Goal: Understand process/instructions

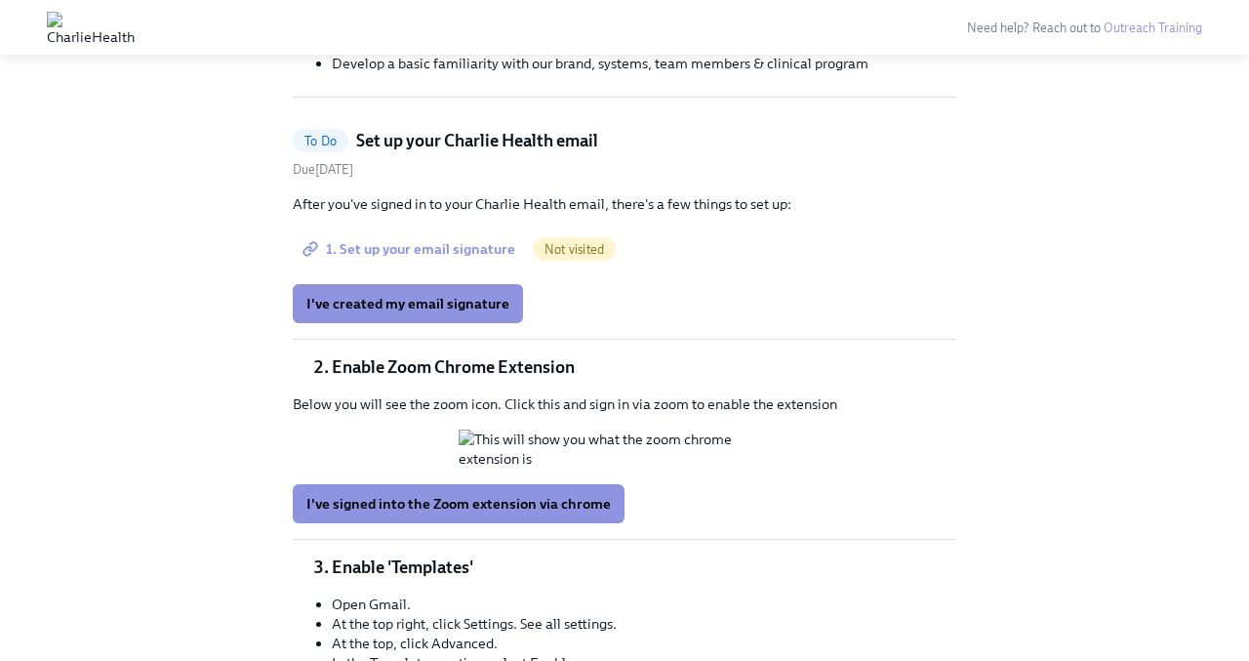
scroll to position [533, 0]
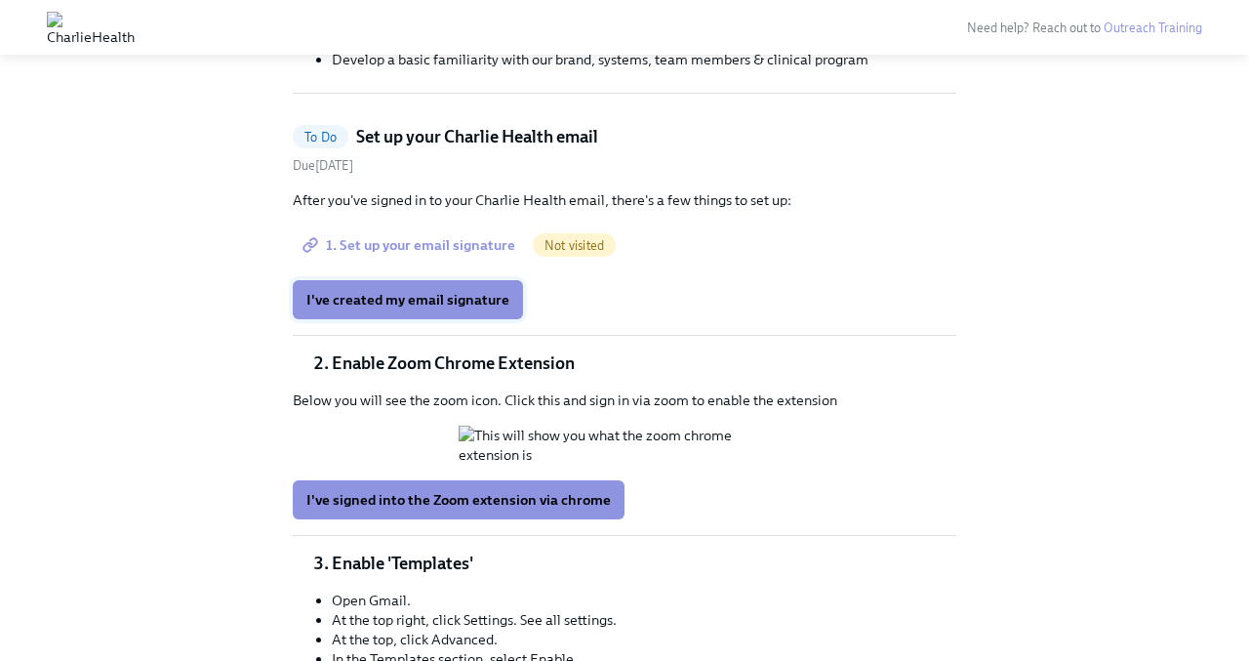
click at [439, 298] on span "I've created my email signature" at bounding box center [408, 300] width 203 height 20
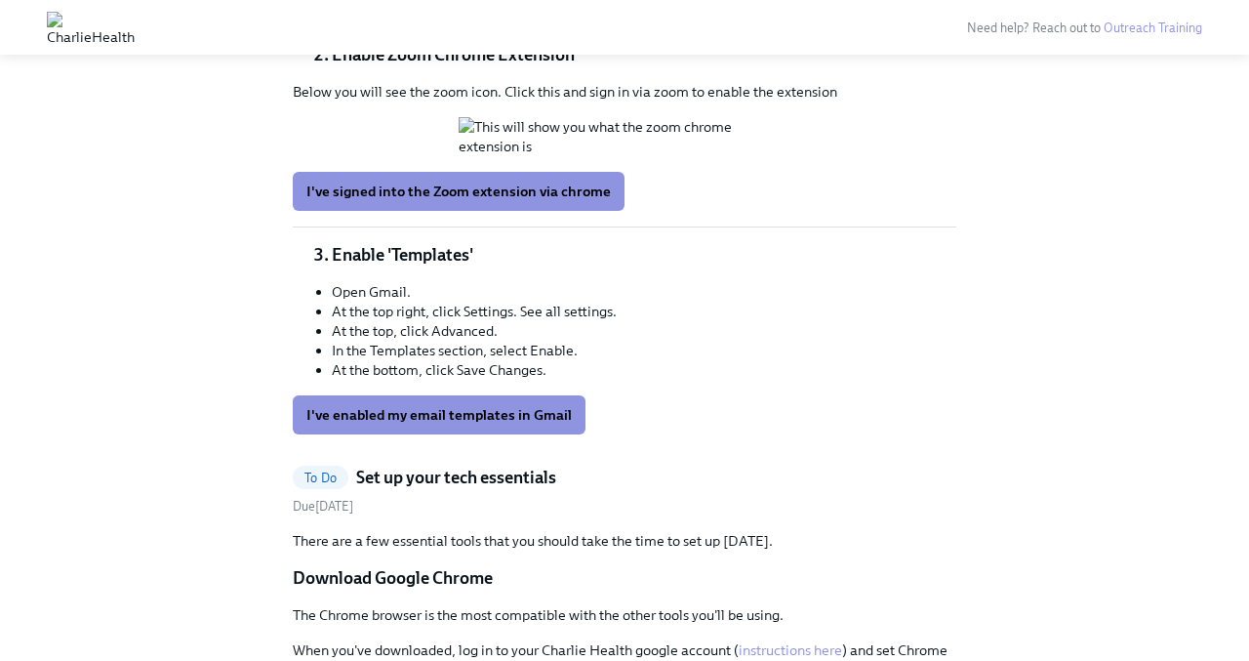
scroll to position [871, 0]
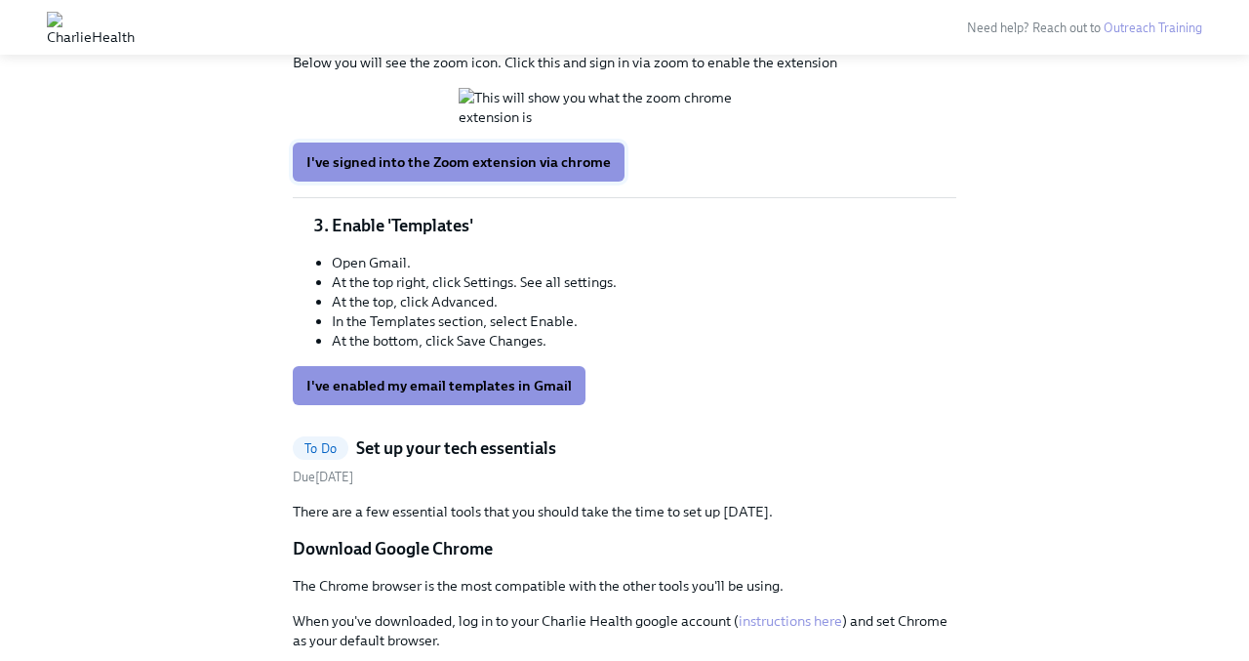
click at [502, 172] on span "I've signed into the Zoom extension via chrome" at bounding box center [459, 162] width 305 height 20
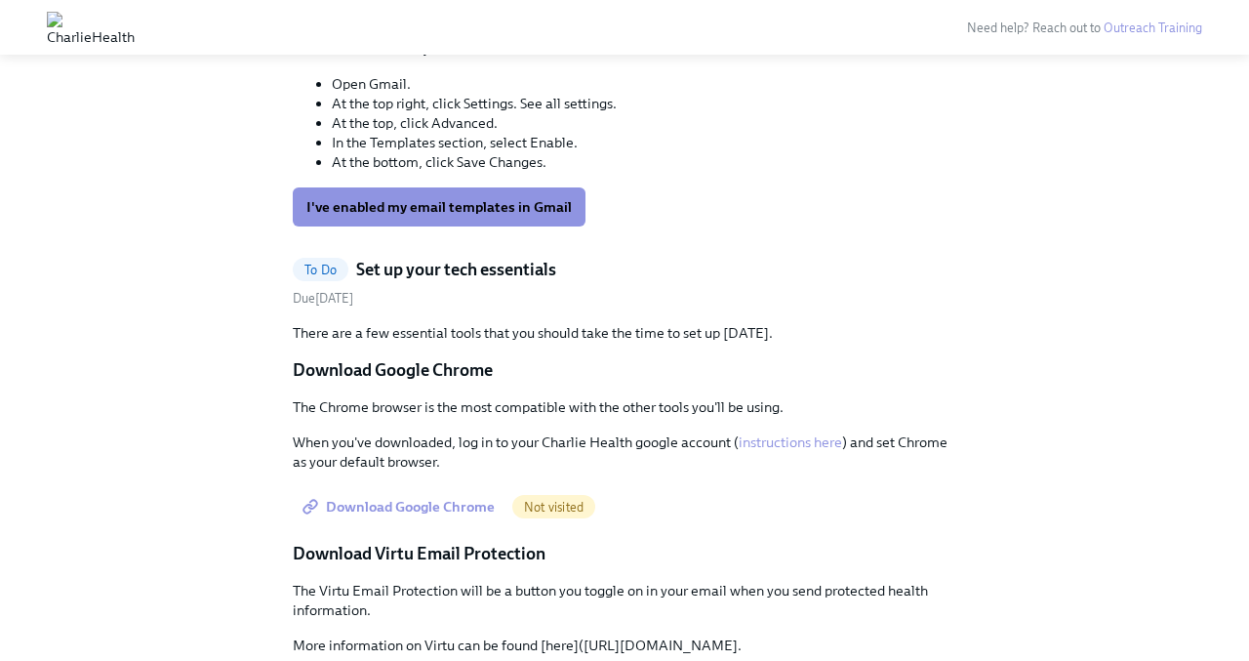
scroll to position [1076, 0]
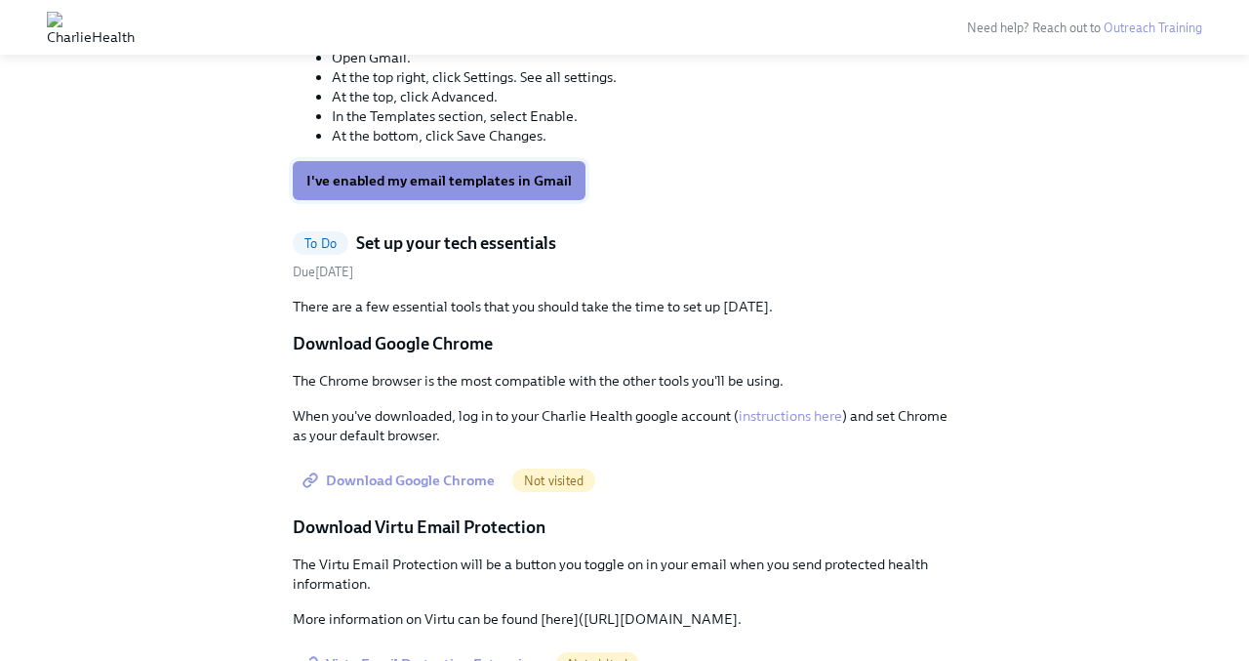
click at [495, 190] on span "I've enabled my email templates in Gmail" at bounding box center [440, 181] width 266 height 20
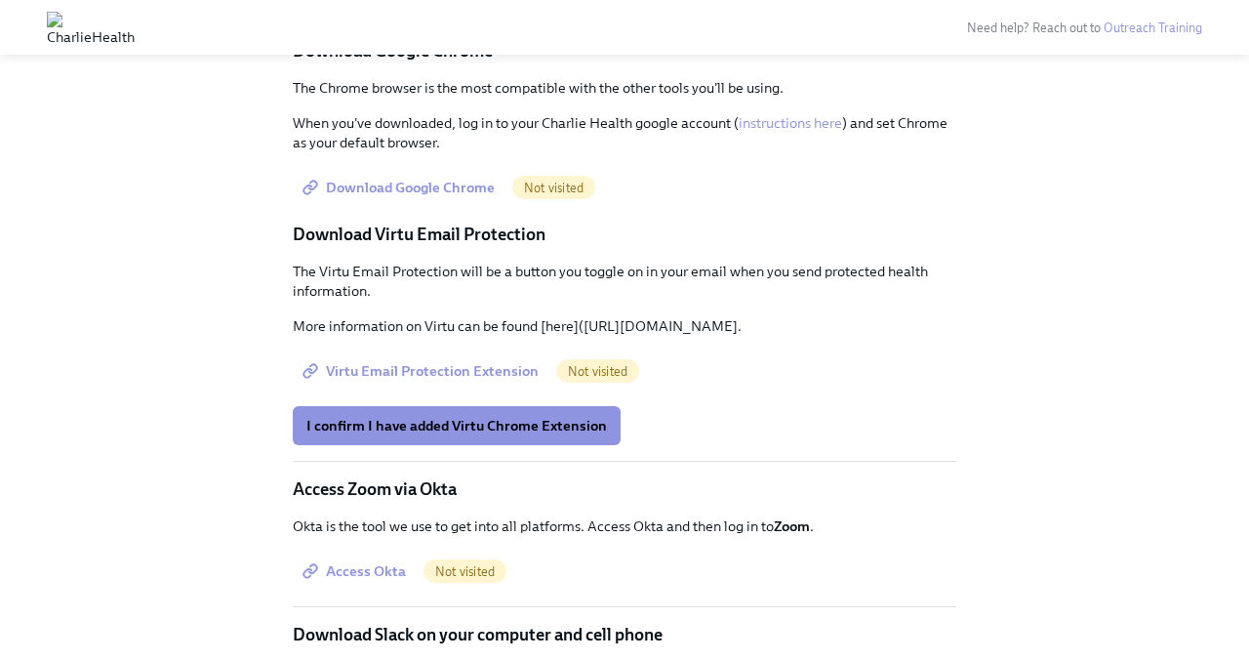
scroll to position [1375, 0]
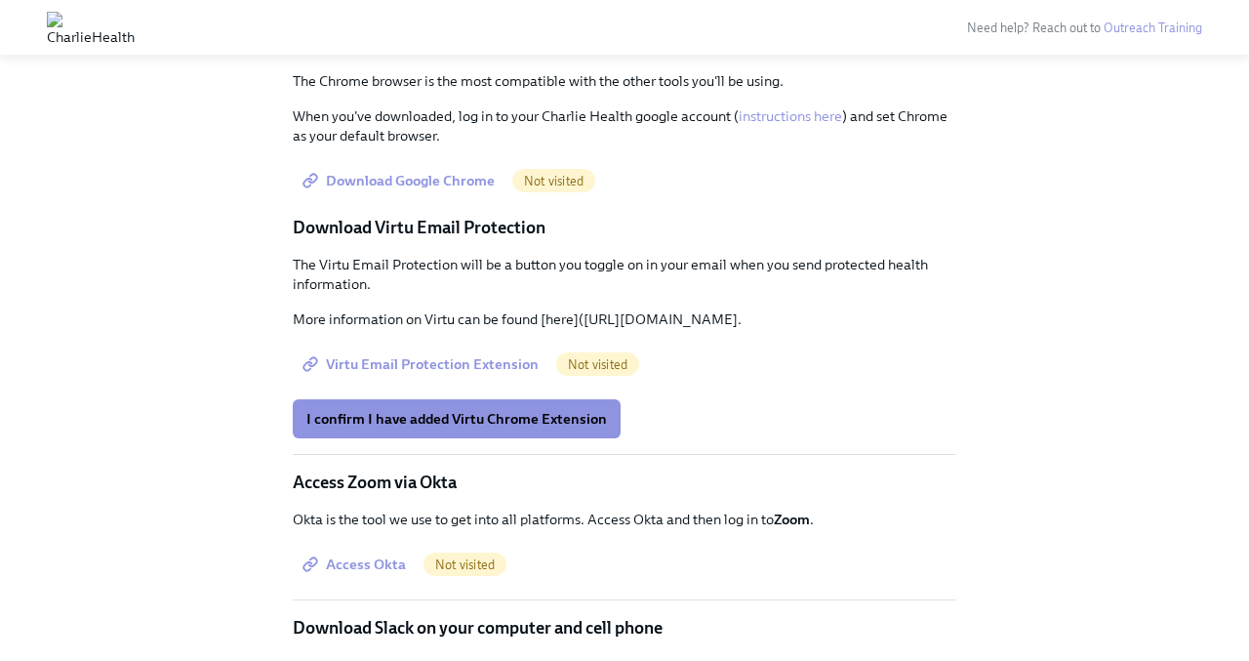
click at [435, 190] on span "Download Google Chrome" at bounding box center [401, 181] width 188 height 20
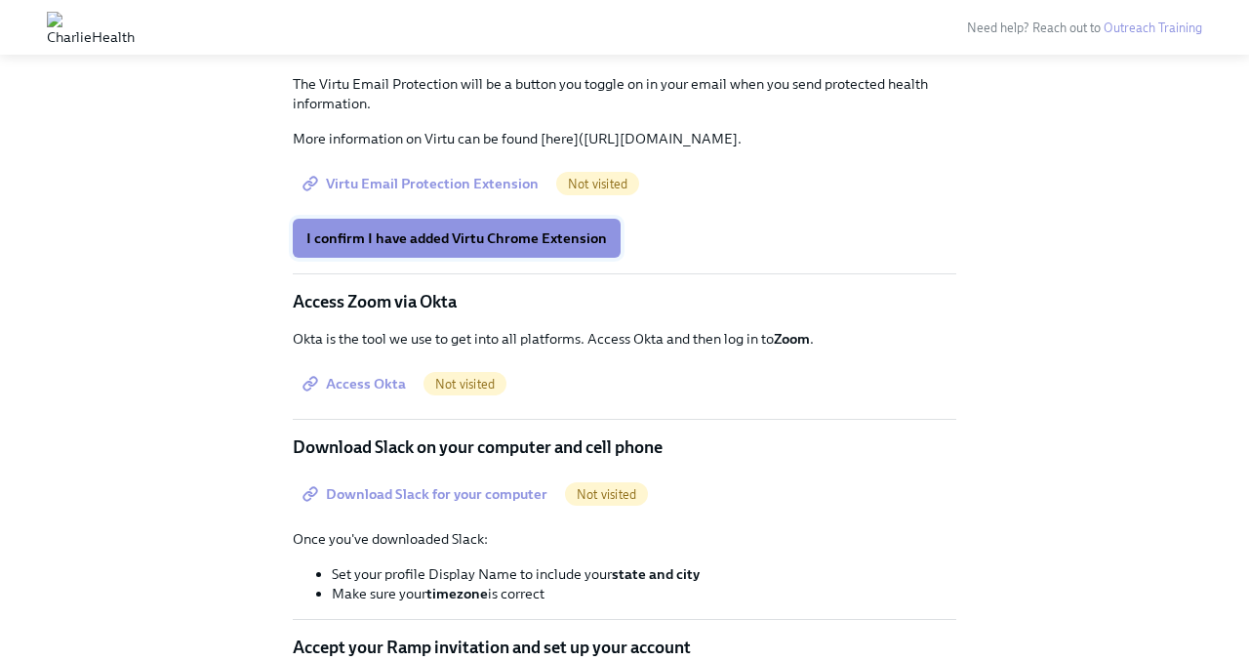
scroll to position [1558, 0]
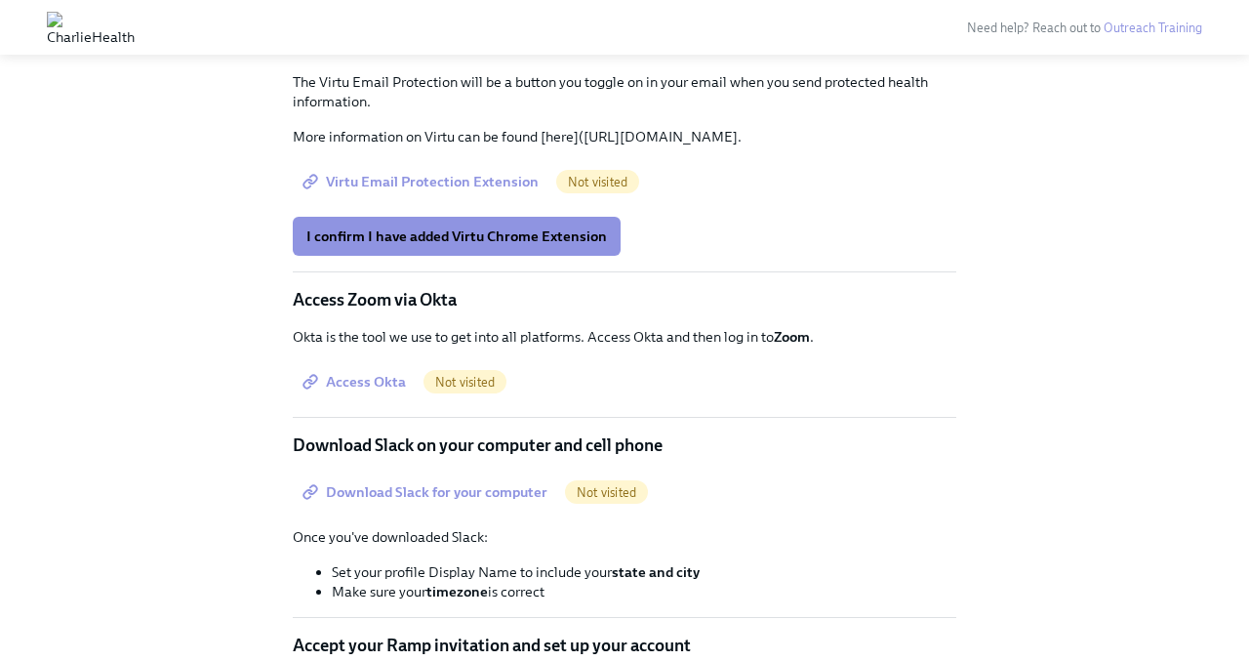
click at [437, 191] on span "Virtu Email Protection Extension" at bounding box center [423, 182] width 232 height 20
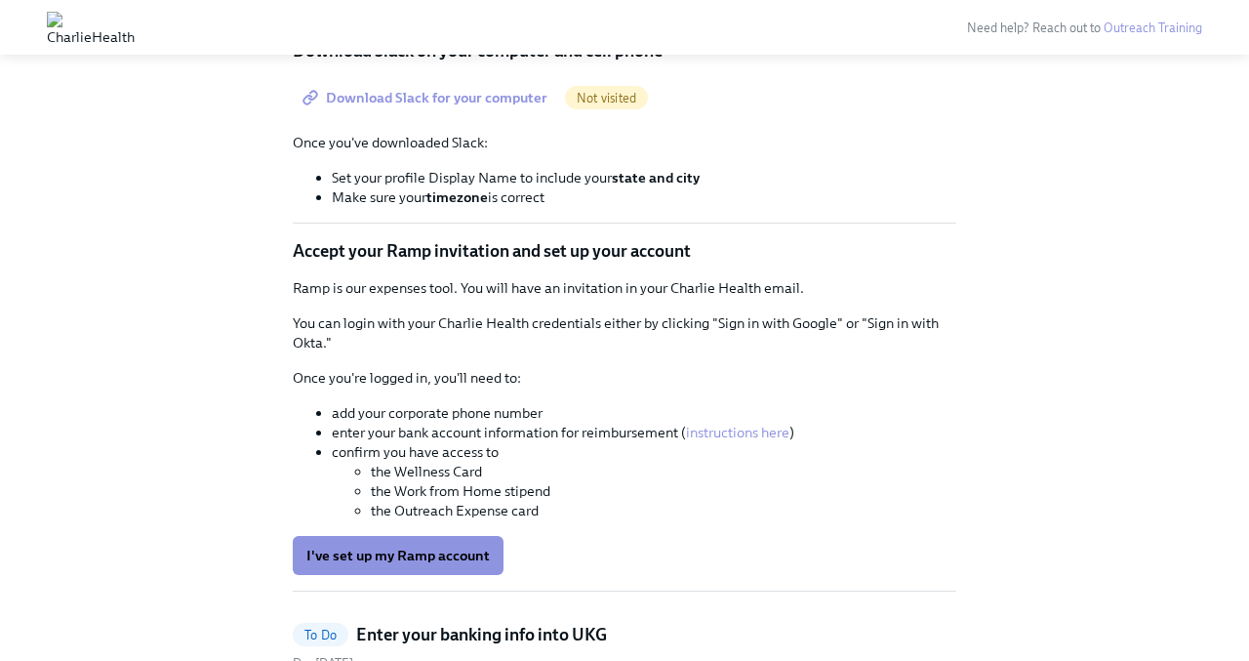
scroll to position [1942, 0]
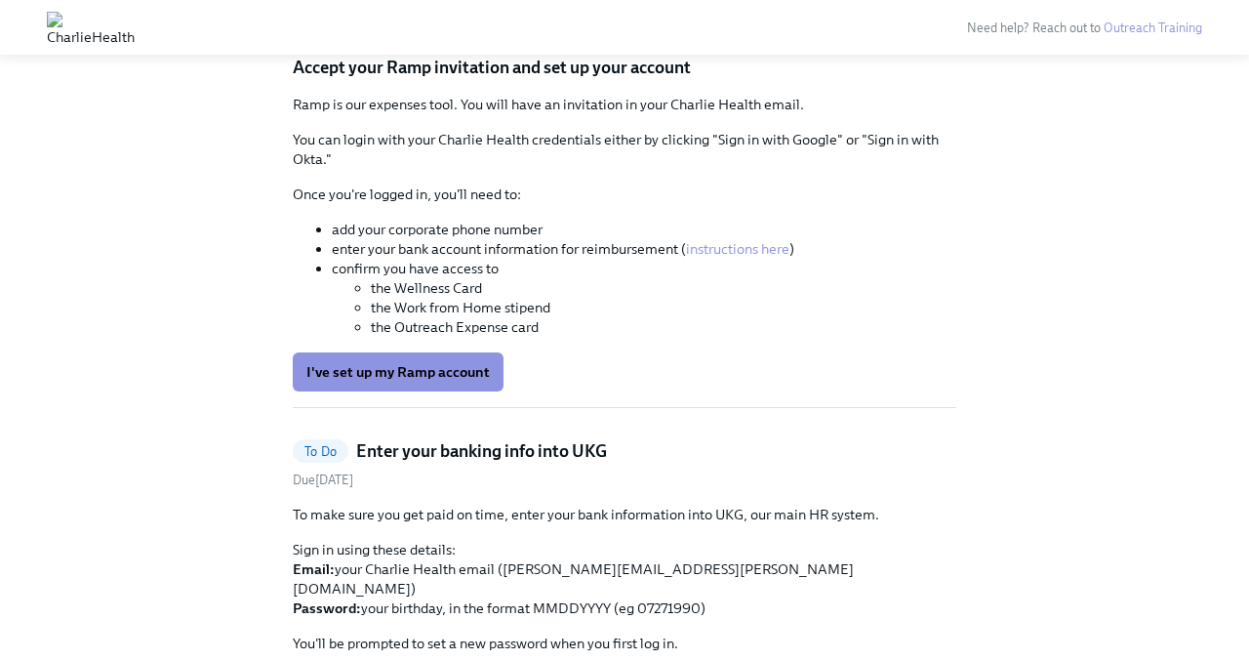
scroll to position [2149, 0]
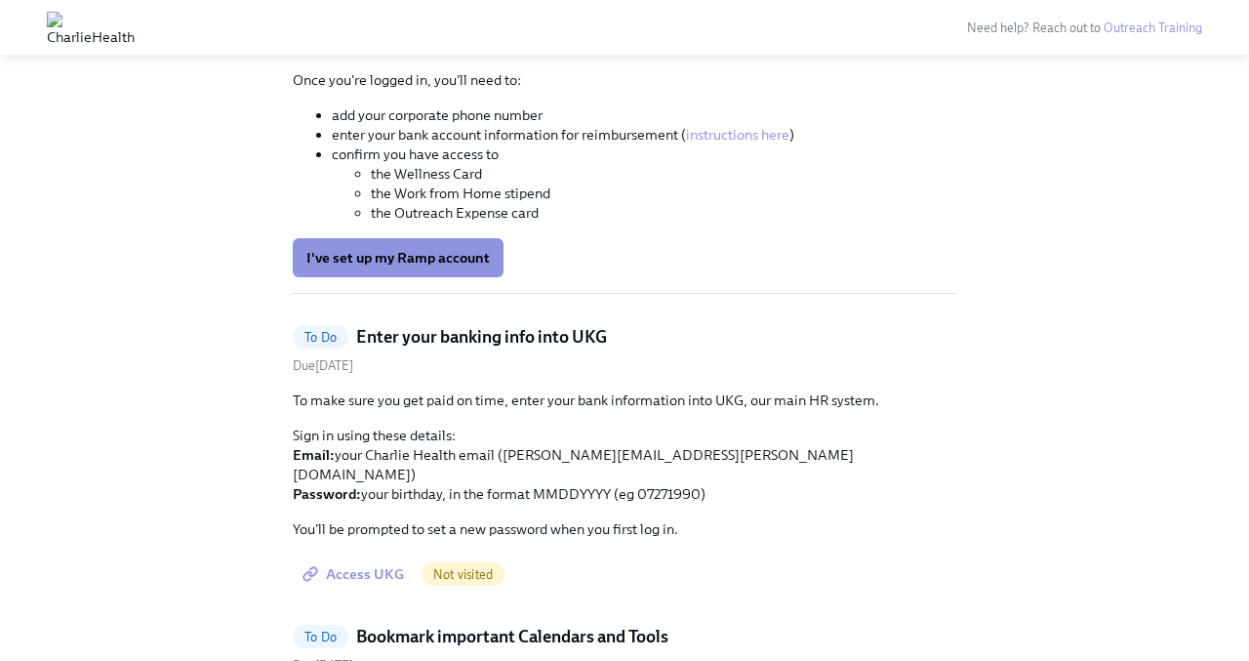
scroll to position [2227, 0]
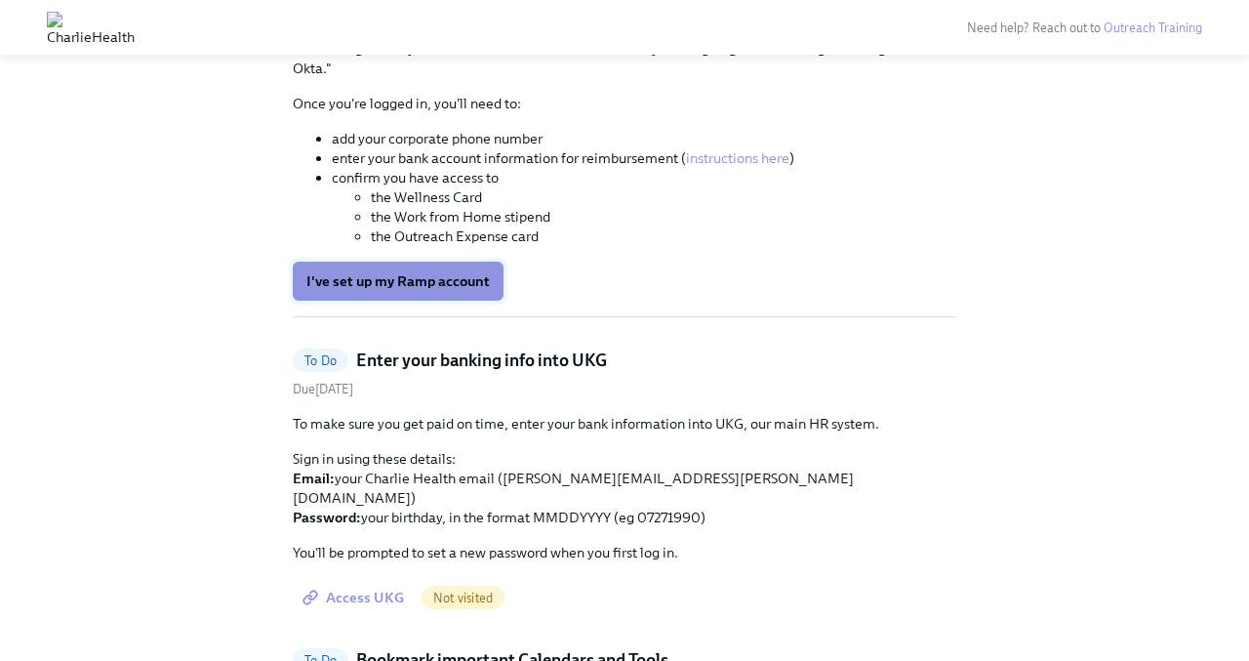
click at [384, 291] on span "I've set up my Ramp account" at bounding box center [399, 281] width 184 height 20
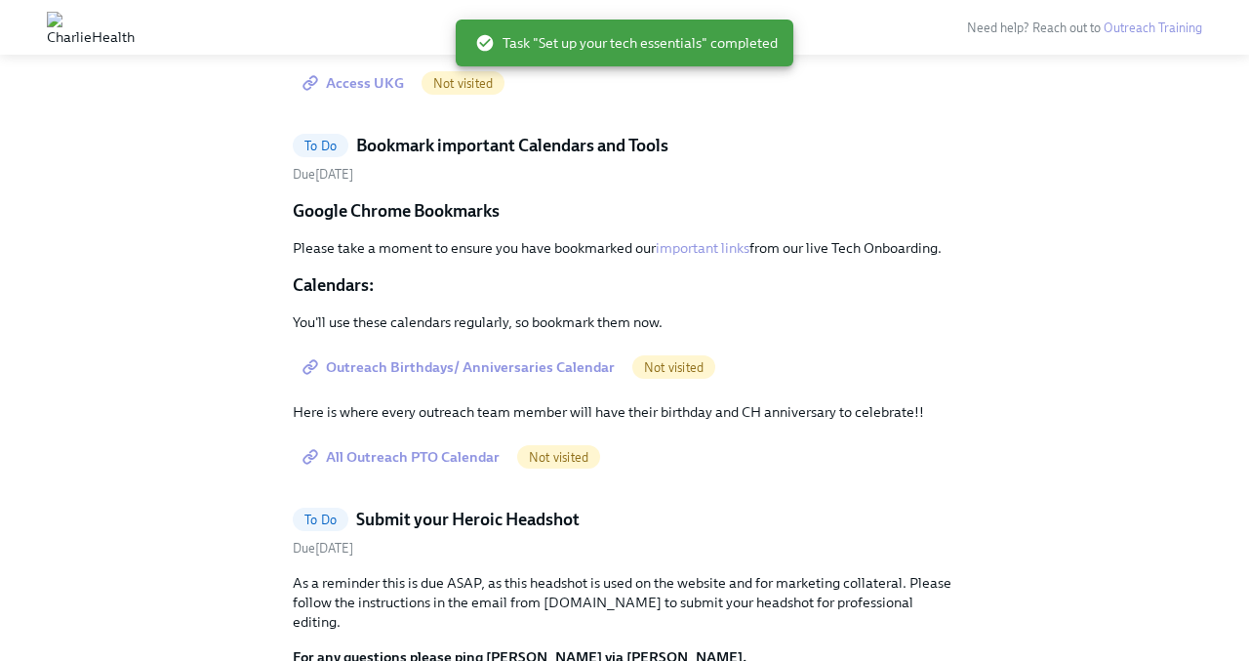
scroll to position [1446, 0]
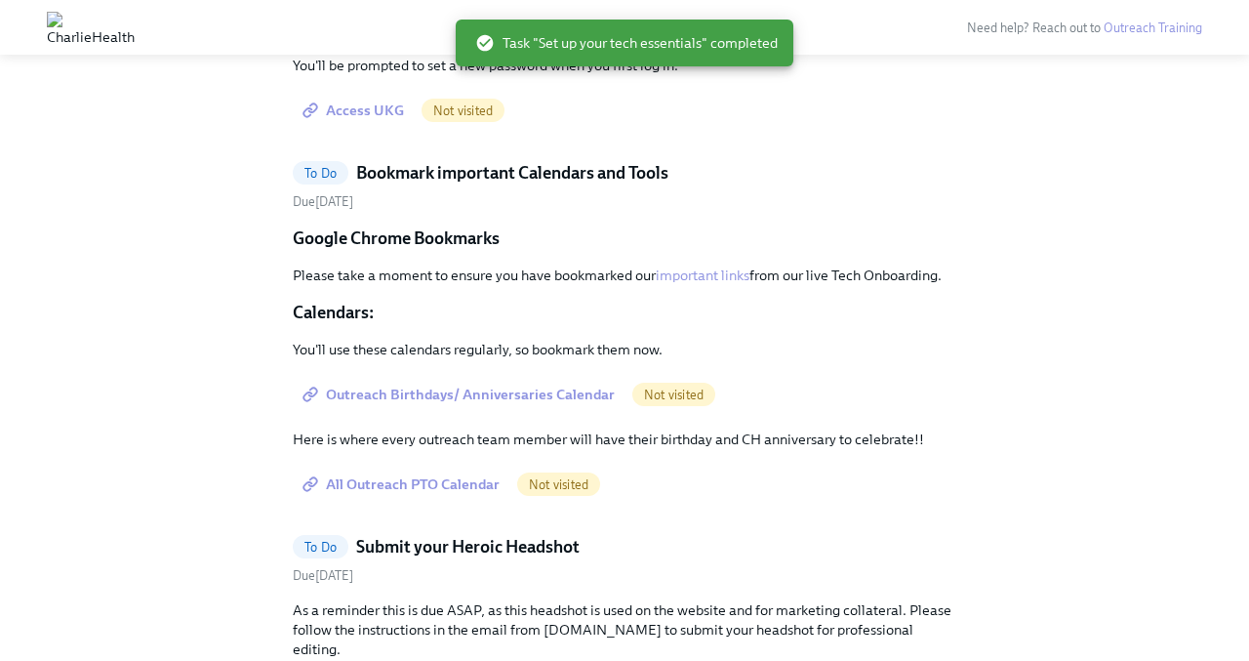
click at [349, 120] on span "Access UKG" at bounding box center [356, 111] width 98 height 20
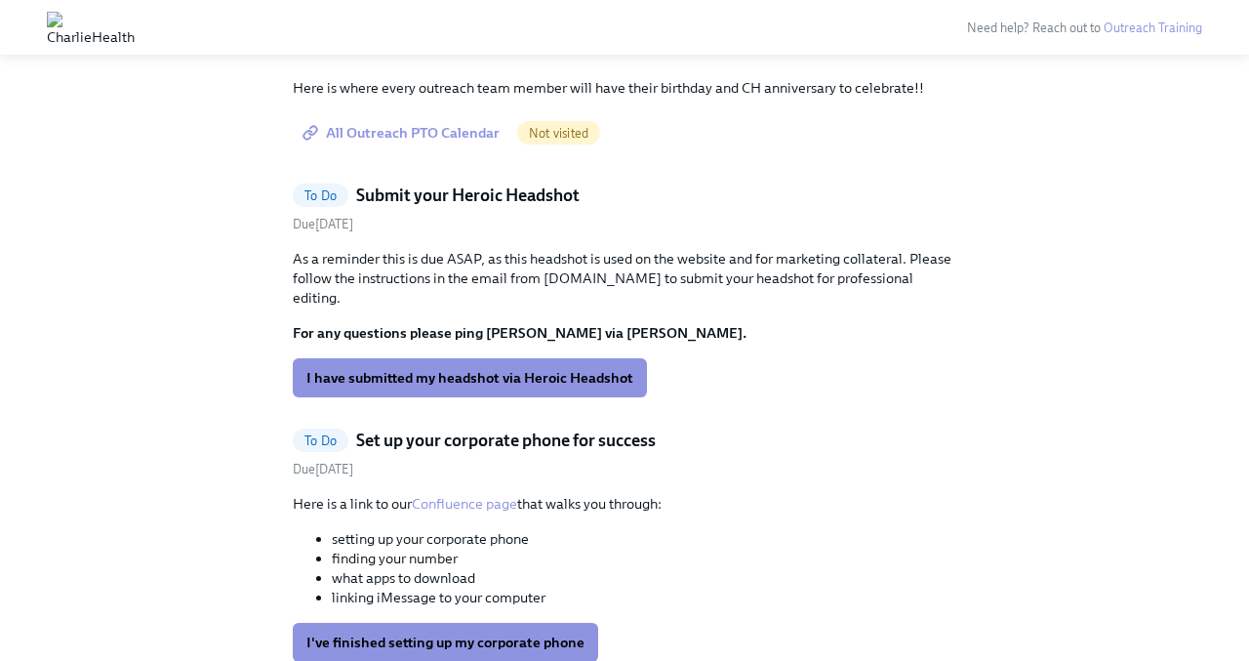
scroll to position [1500, 0]
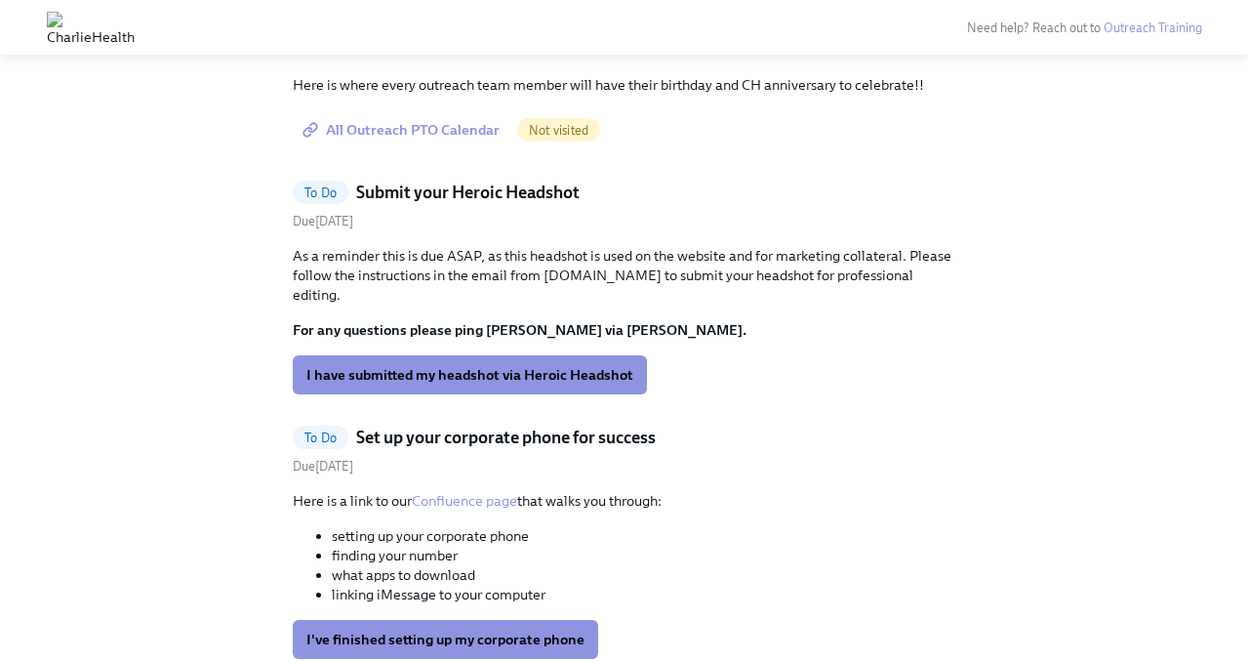
click at [538, 50] on span "Outreach Birthdays/ Anniversaries Calendar" at bounding box center [461, 40] width 308 height 20
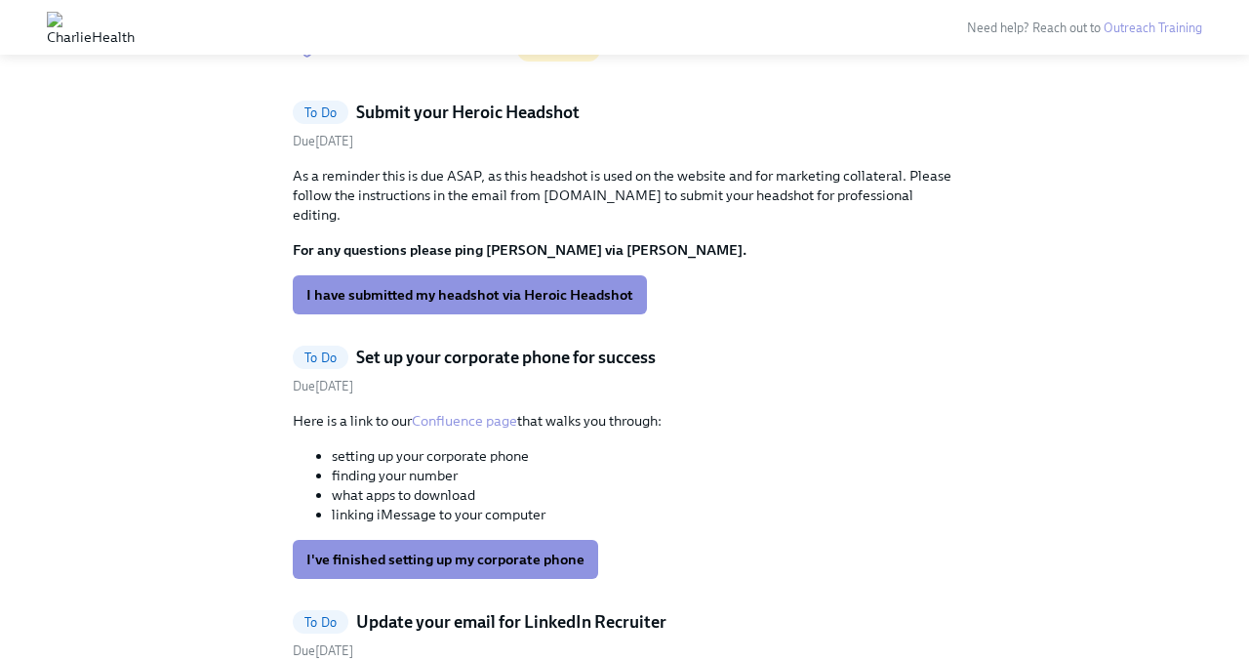
scroll to position [1582, 0]
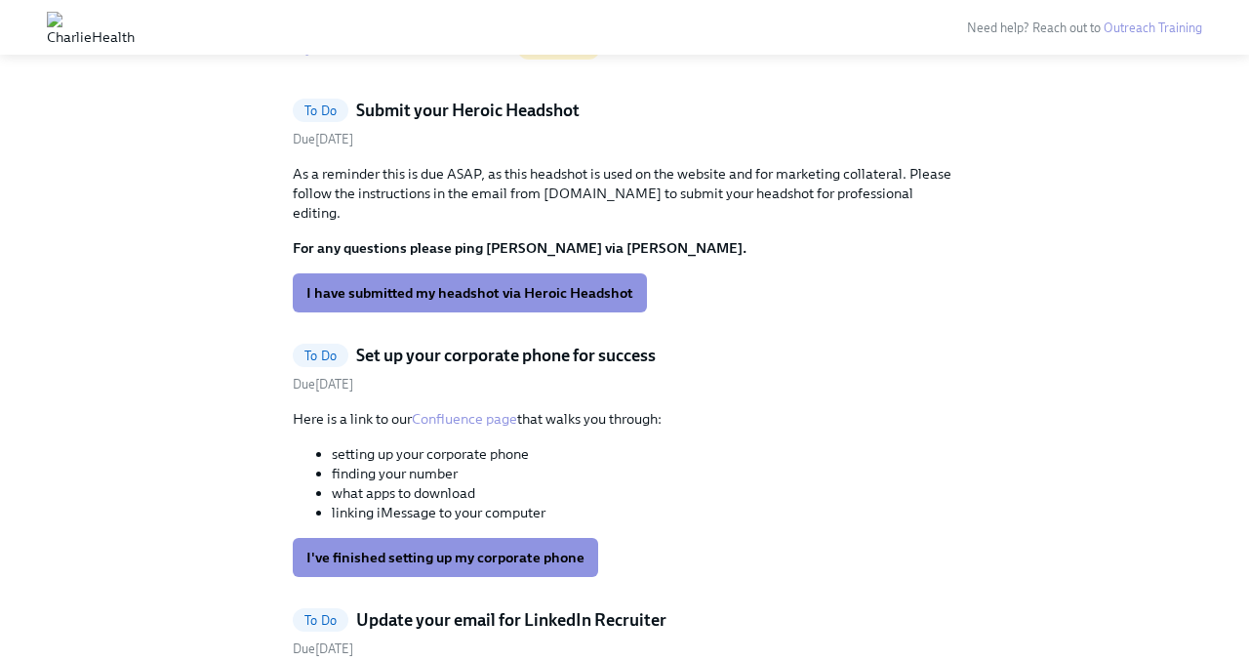
click at [385, 58] on span "All Outreach PTO Calendar" at bounding box center [403, 48] width 193 height 20
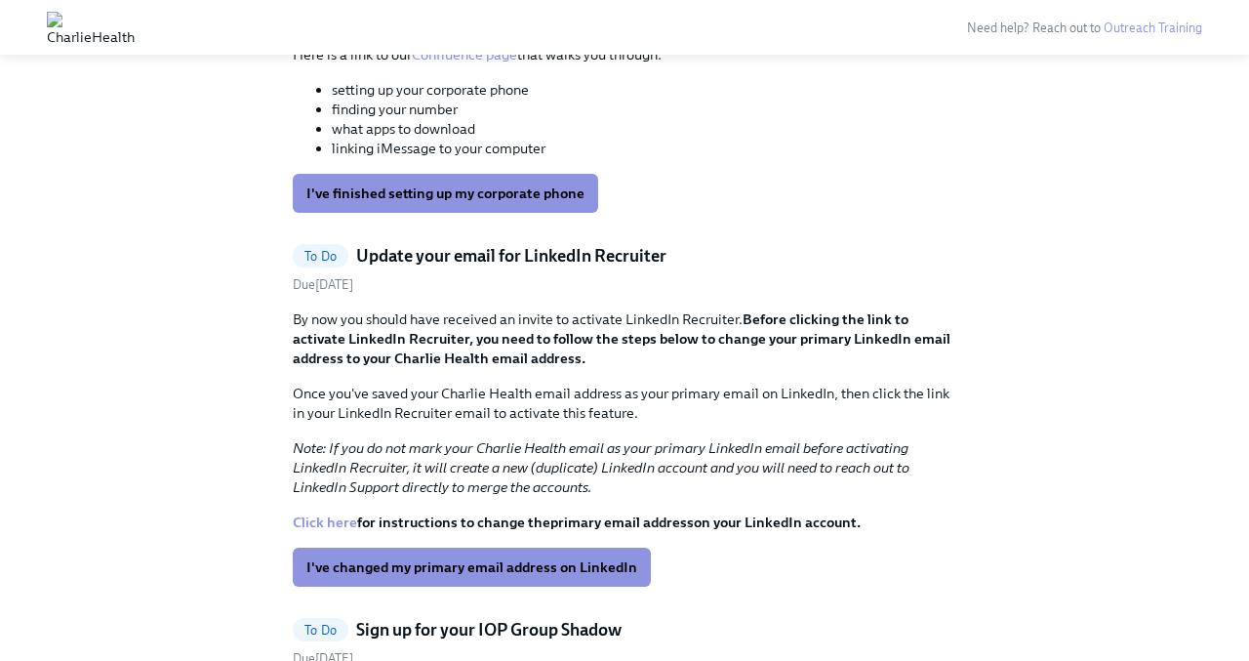
scroll to position [1577, 0]
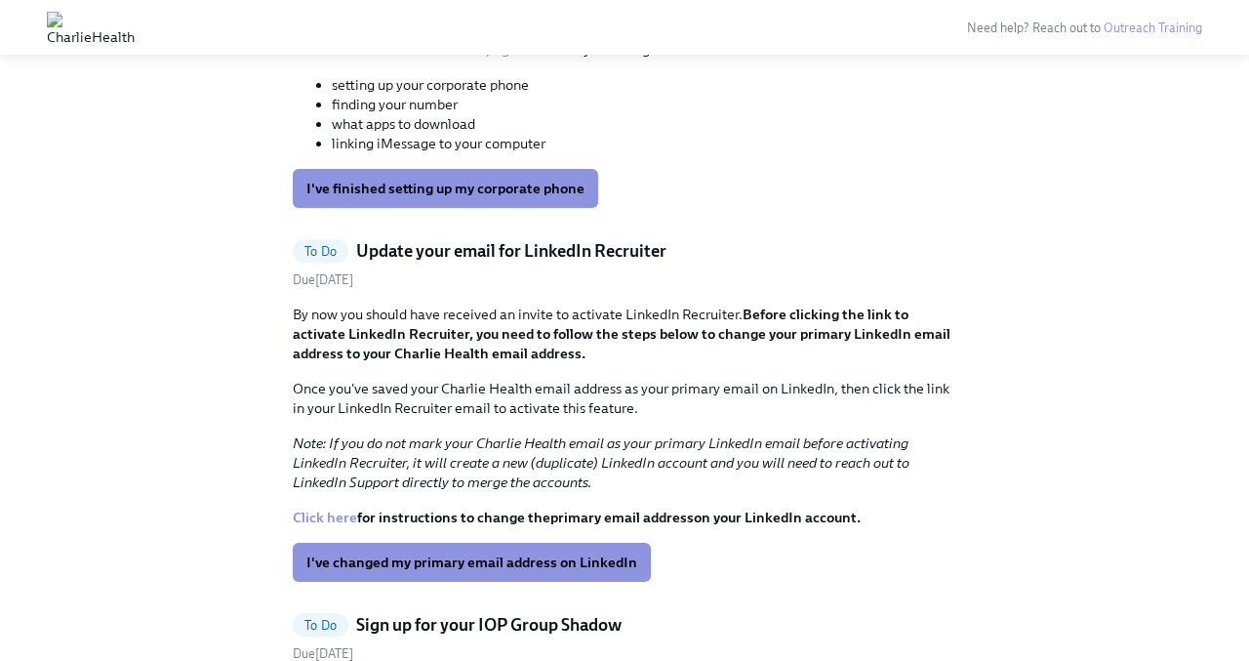
click at [463, 59] on link "Confluence page" at bounding box center [464, 50] width 105 height 18
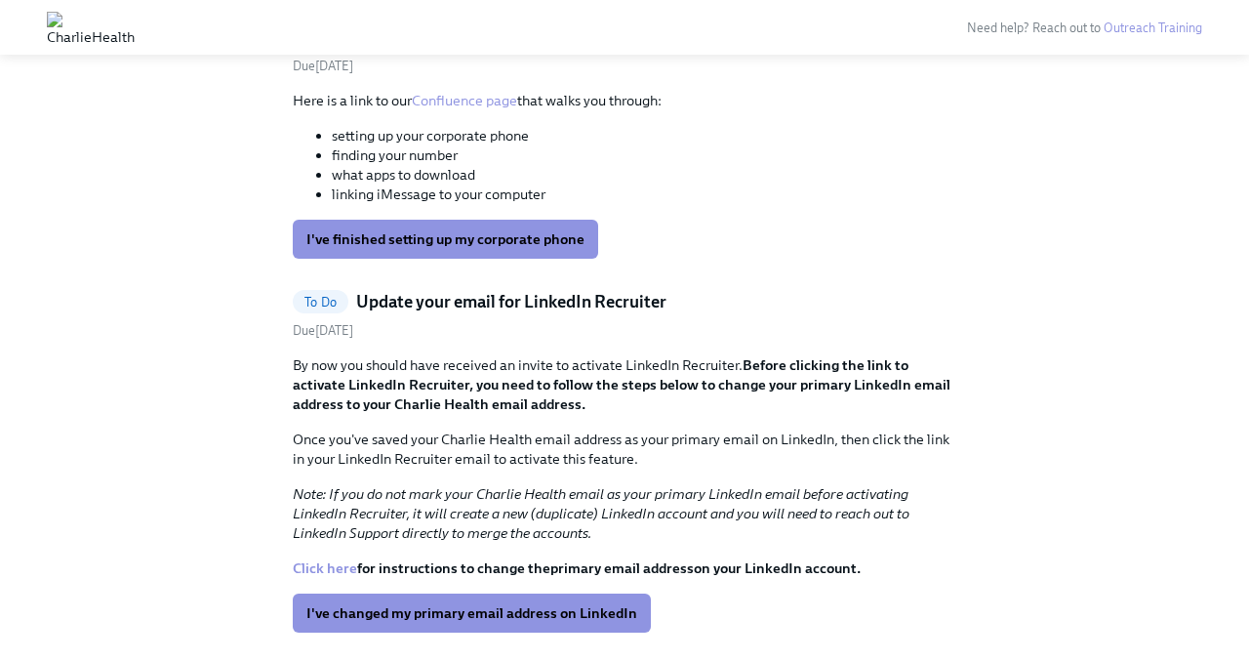
scroll to position [1542, 0]
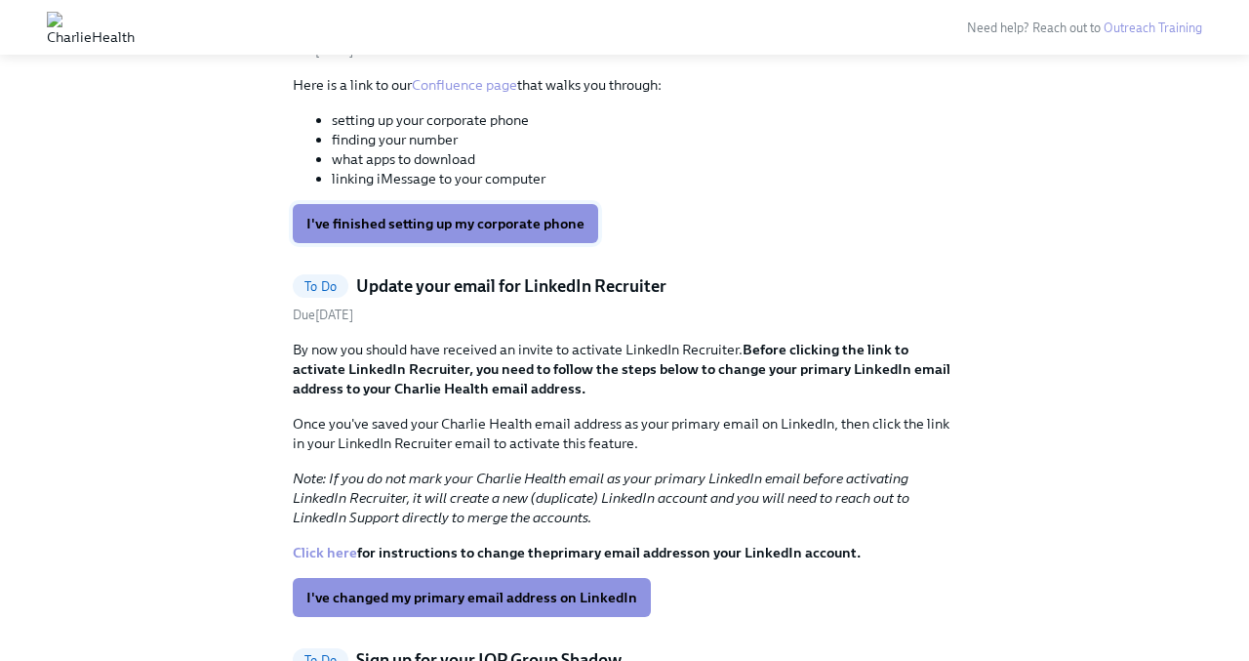
click at [471, 233] on span "I've finished setting up my corporate phone" at bounding box center [446, 224] width 278 height 20
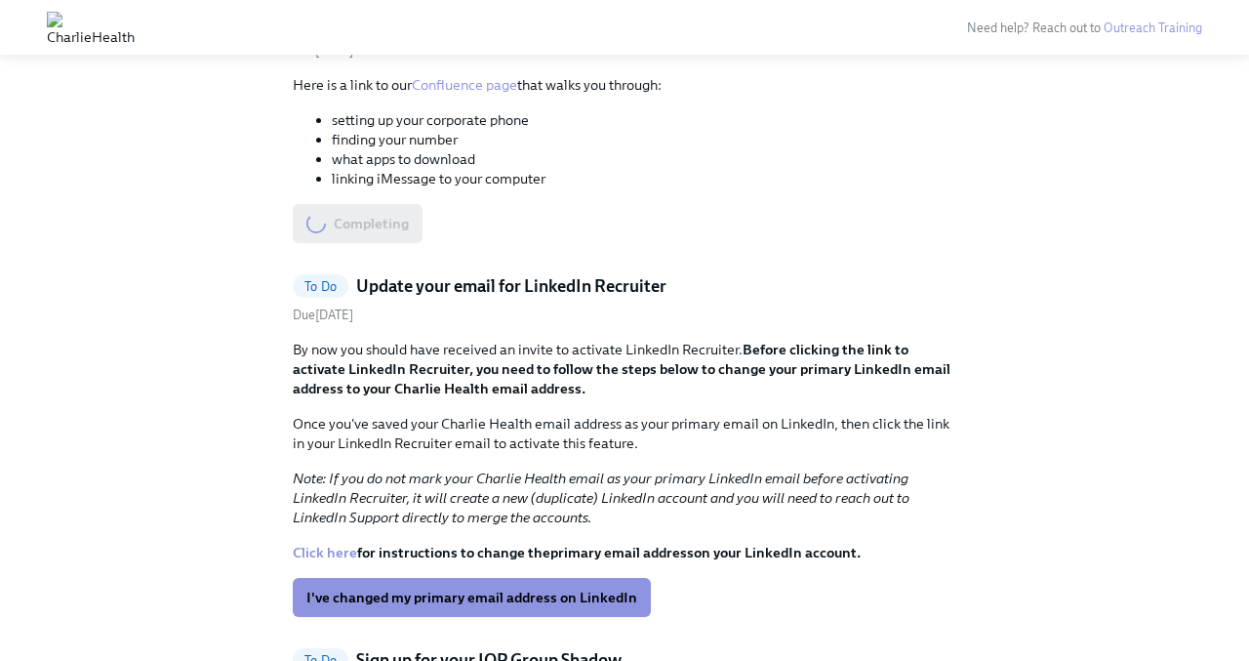
click at [480, 94] on link "Confluence page" at bounding box center [464, 85] width 105 height 18
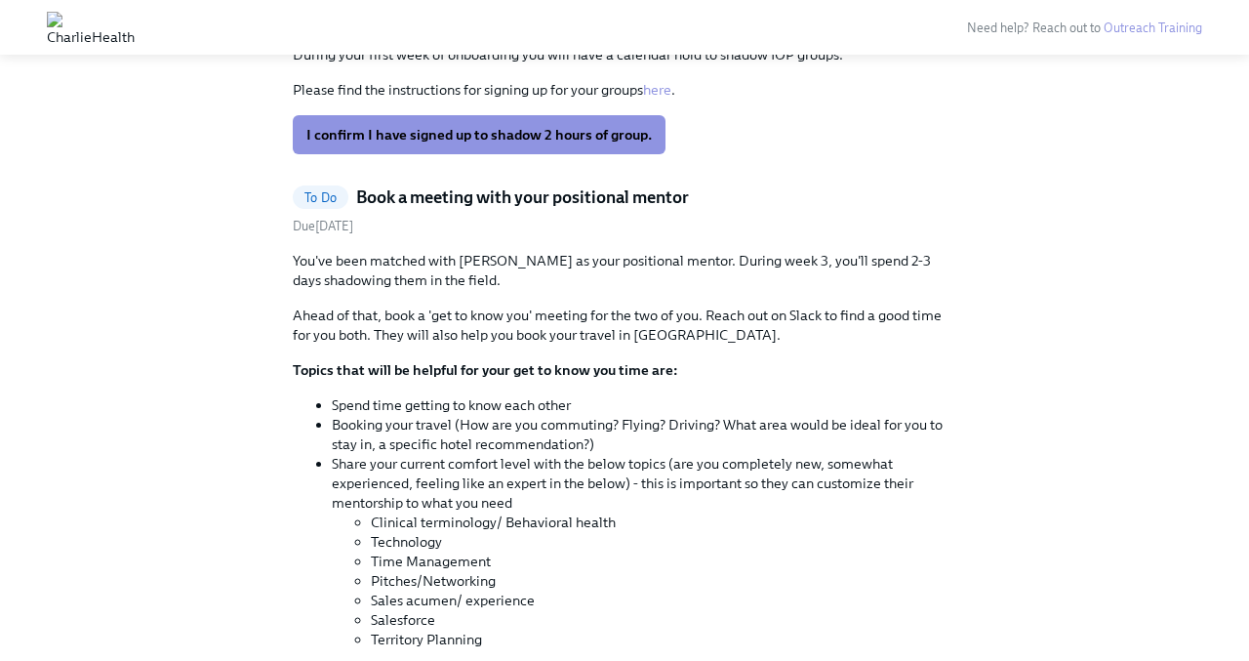
scroll to position [2000, 0]
click at [409, 145] on span "I confirm I have signed up to shadow 2 hours of group." at bounding box center [480, 136] width 346 height 20
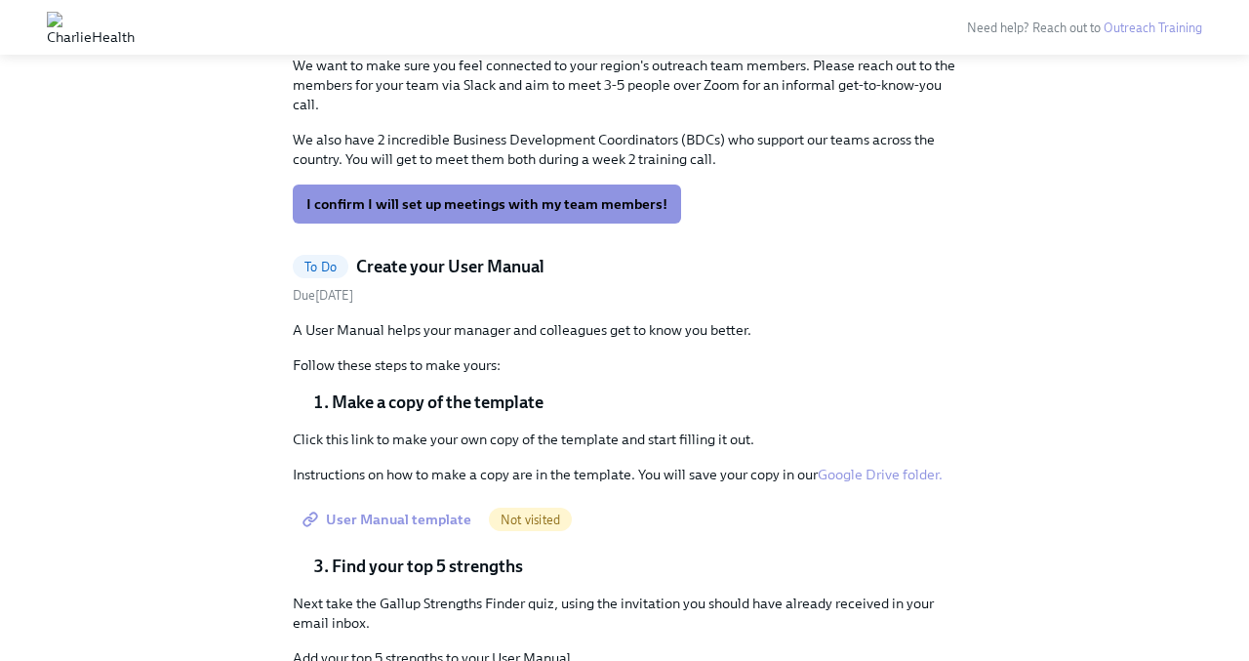
scroll to position [2494, 0]
